Goal: Answer question/provide support: Share knowledge or assist other users

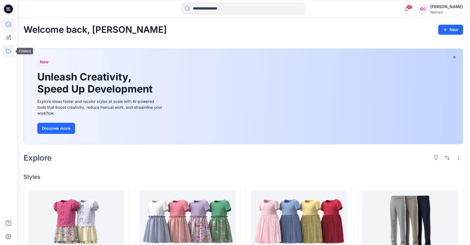
click at [8, 54] on icon at bounding box center [8, 51] width 12 height 12
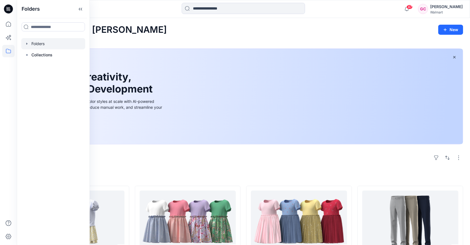
click at [36, 43] on div at bounding box center [53, 43] width 64 height 11
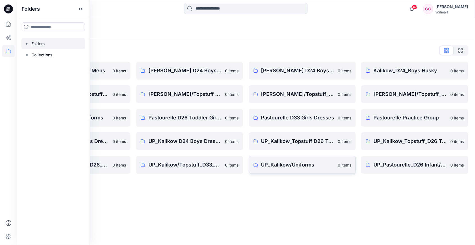
click at [291, 163] on p "UP_Kalikow/Uniforms" at bounding box center [297, 165] width 73 height 8
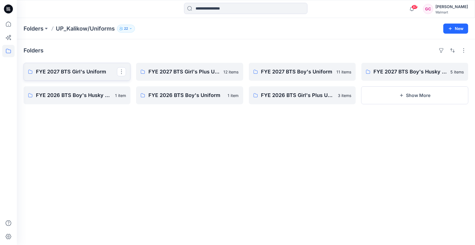
click at [71, 70] on p "FYE 2027 BTS Girl's Uniform" at bounding box center [76, 72] width 81 height 8
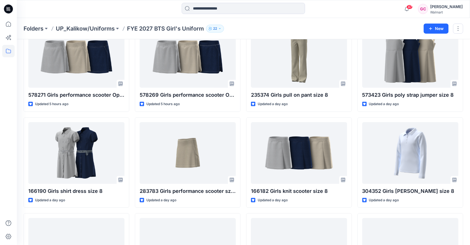
scroll to position [58, 0]
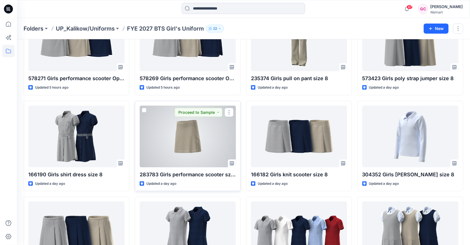
click at [184, 144] on div at bounding box center [188, 137] width 96 height 62
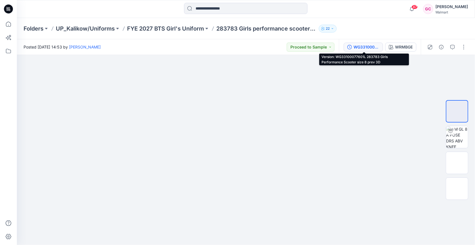
click at [368, 46] on div "WG33100077601L 283783 Girls Performance Scooter size 8 prev 3D" at bounding box center [366, 47] width 26 height 6
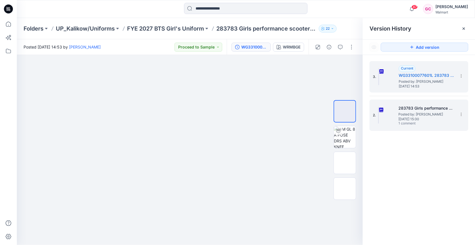
click at [413, 115] on span "Posted by: [PERSON_NAME]" at bounding box center [426, 115] width 56 height 6
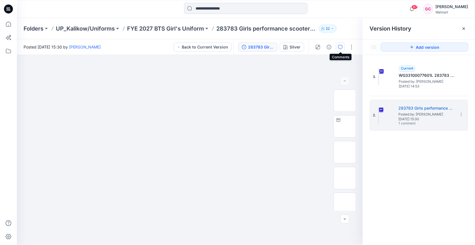
click at [341, 47] on icon "button" at bounding box center [340, 47] width 4 height 4
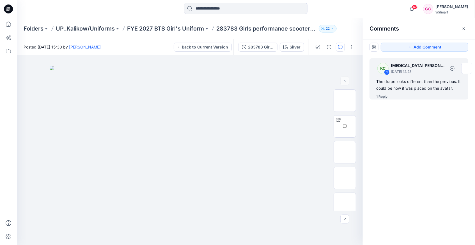
click at [382, 94] on div "1 Reply" at bounding box center [381, 97] width 11 height 6
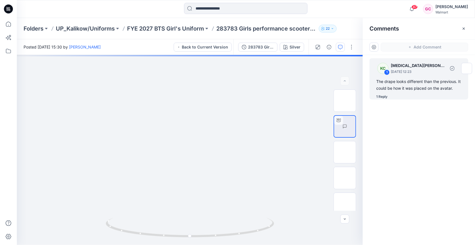
click at [378, 96] on div "1 Reply" at bounding box center [381, 97] width 11 height 6
